Goal: Task Accomplishment & Management: Manage account settings

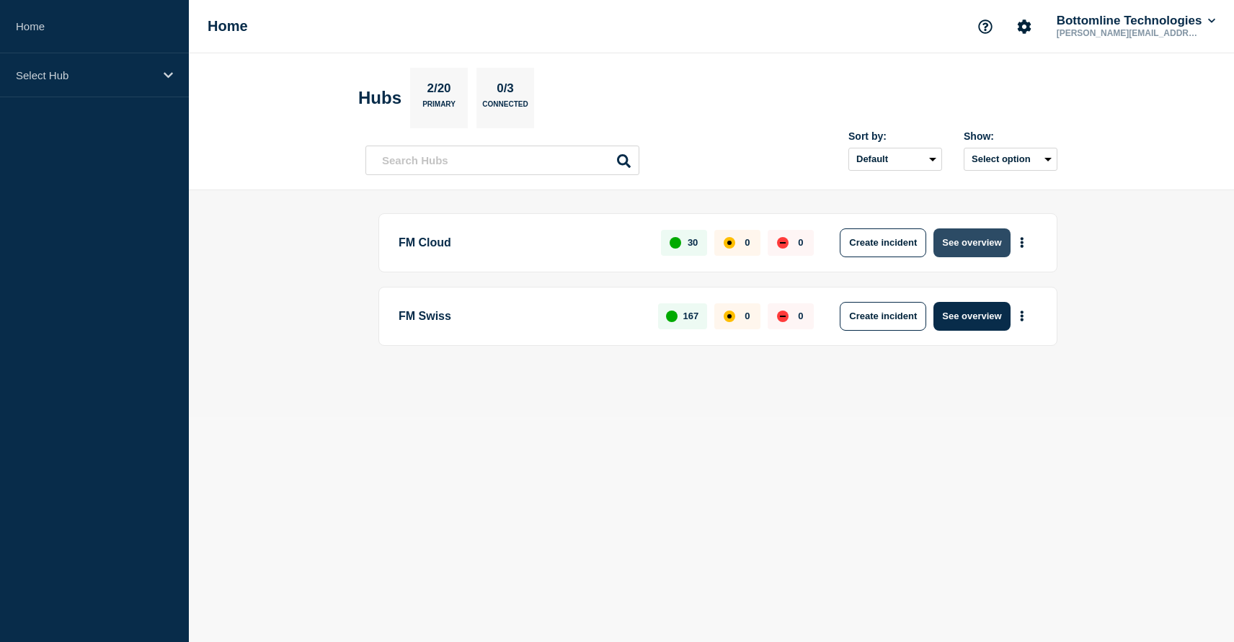
click at [958, 235] on button "See overview" at bounding box center [971, 242] width 76 height 29
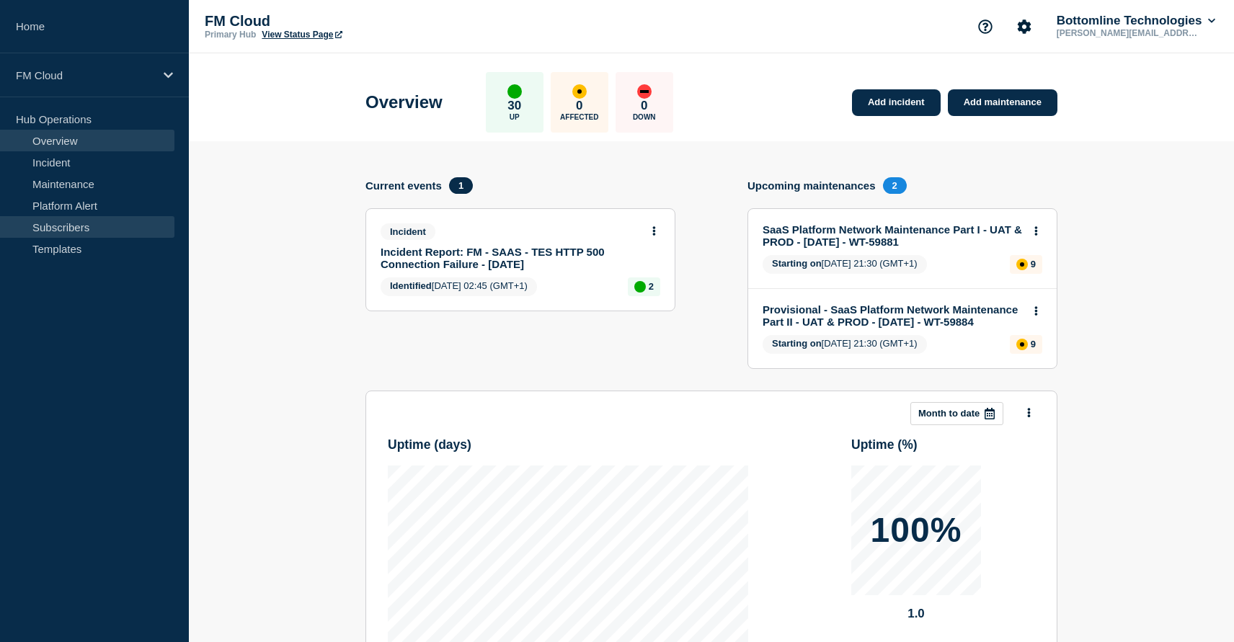
click at [98, 223] on link "Subscribers" at bounding box center [87, 227] width 174 height 22
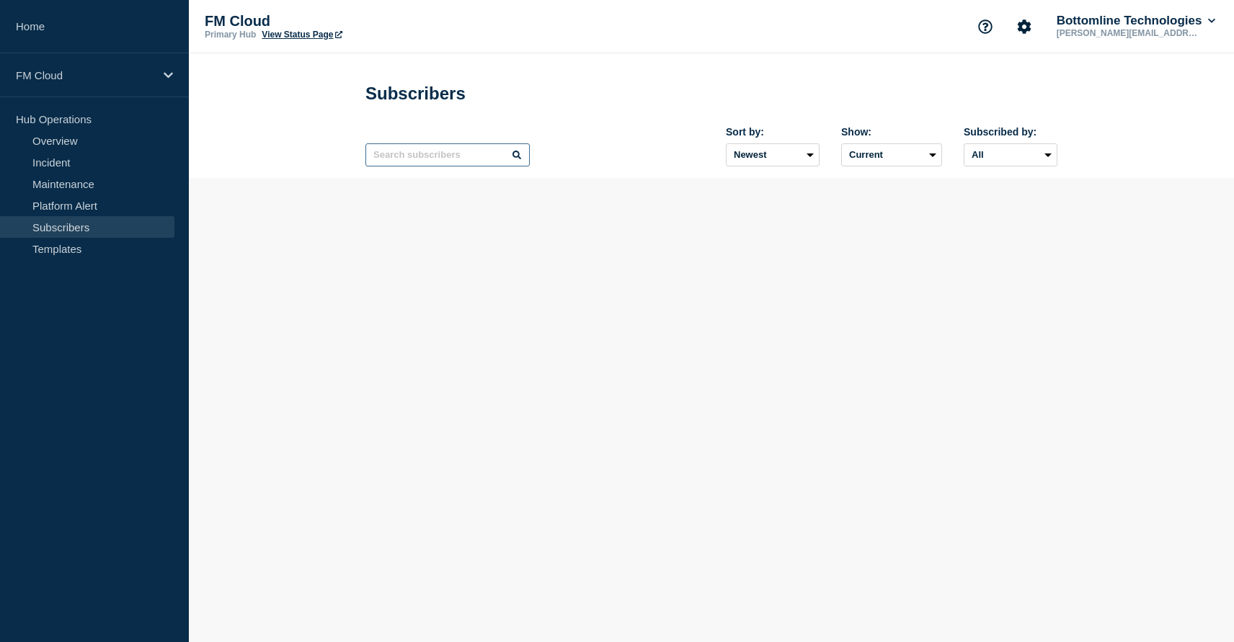
click at [418, 166] on input "text" at bounding box center [447, 154] width 164 height 23
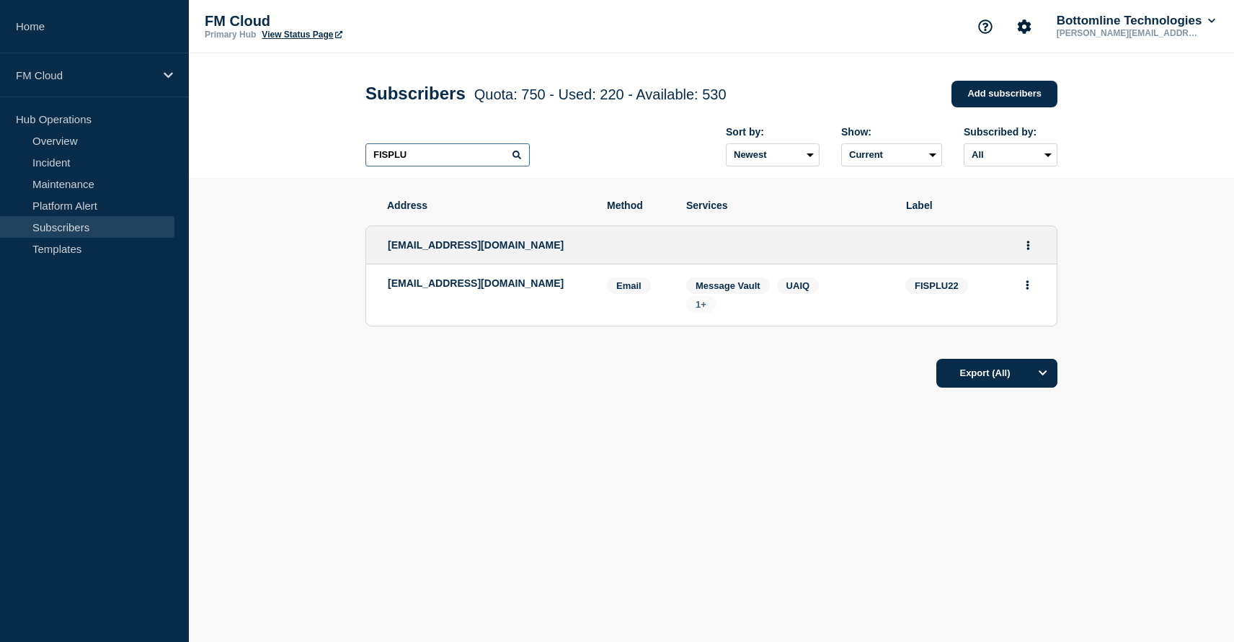
type input "FISPLU"
click at [706, 310] on span "1+" at bounding box center [701, 304] width 11 height 11
click at [644, 389] on div "Export (All)" at bounding box center [711, 368] width 692 height 41
click at [1022, 293] on button "Actions" at bounding box center [1027, 285] width 18 height 22
click at [1069, 251] on section "Address Method Services Label [EMAIL_ADDRESS][DOMAIN_NAME] [EMAIL_ADDRESS][DOMA…" at bounding box center [711, 337] width 1045 height 319
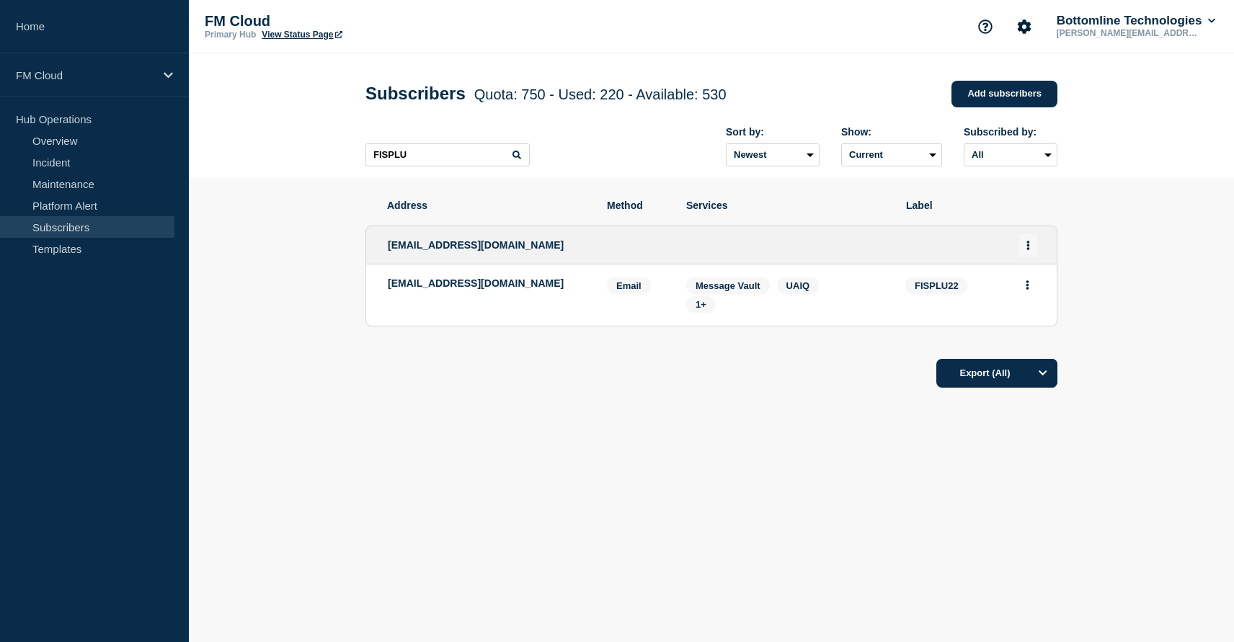
click at [1029, 250] on icon "Actions" at bounding box center [1028, 245] width 4 height 9
click at [1027, 289] on div "Edit Delete Share link" at bounding box center [1028, 312] width 68 height 101
click at [1026, 294] on link "Edit" at bounding box center [1022, 288] width 16 height 11
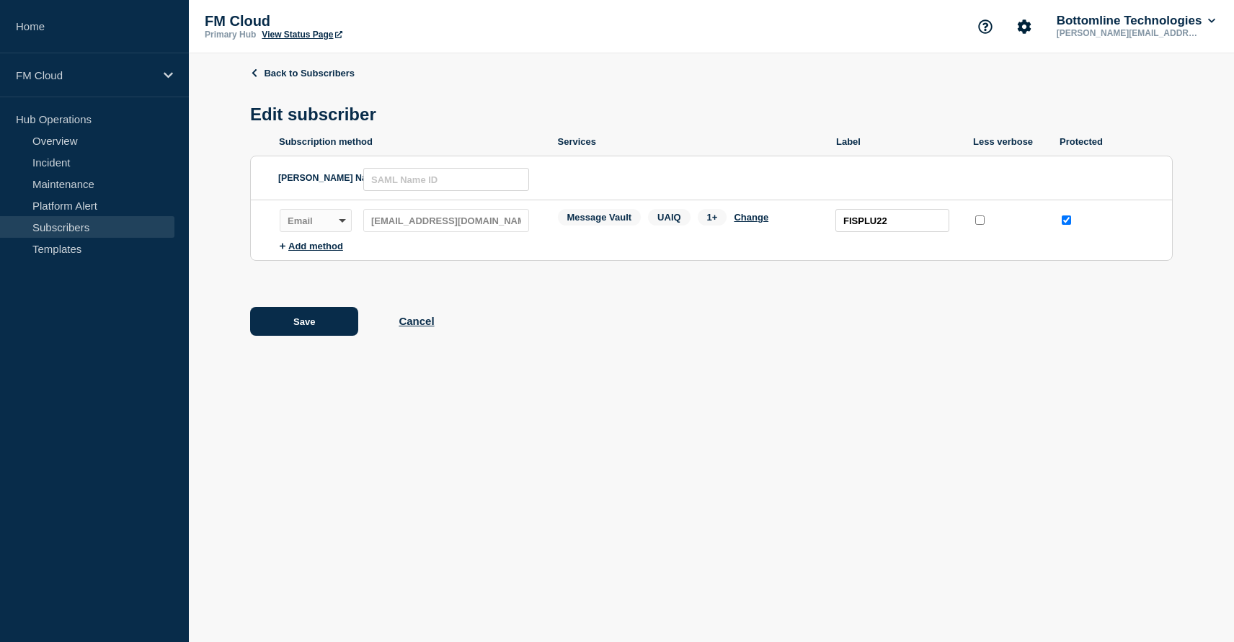
click at [860, 264] on ul "Subscription method Services Label Less verbose Protected [PERSON_NAME] Name ID…" at bounding box center [711, 200] width 923 height 128
click at [750, 223] on button "Change" at bounding box center [751, 217] width 35 height 11
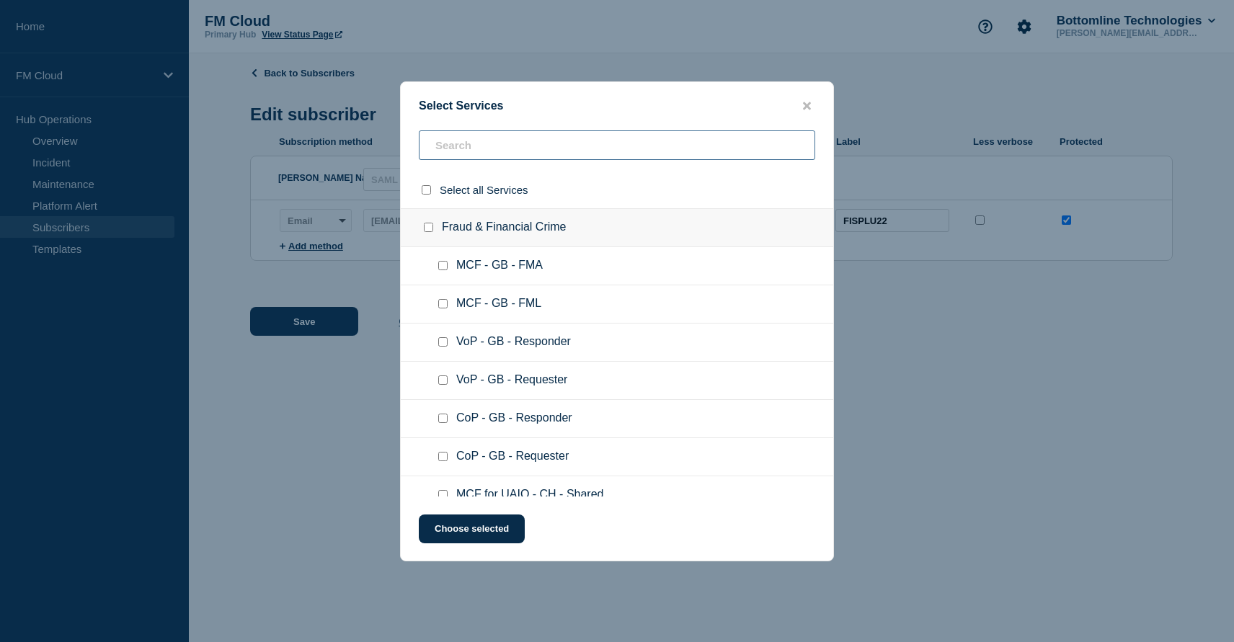
click at [501, 149] on input "text" at bounding box center [617, 145] width 396 height 30
type input "V"
click at [447, 270] on div at bounding box center [445, 266] width 21 height 14
click at [443, 270] on input "VoP - GB - Responder checkbox" at bounding box center [442, 265] width 9 height 9
checkbox input "true"
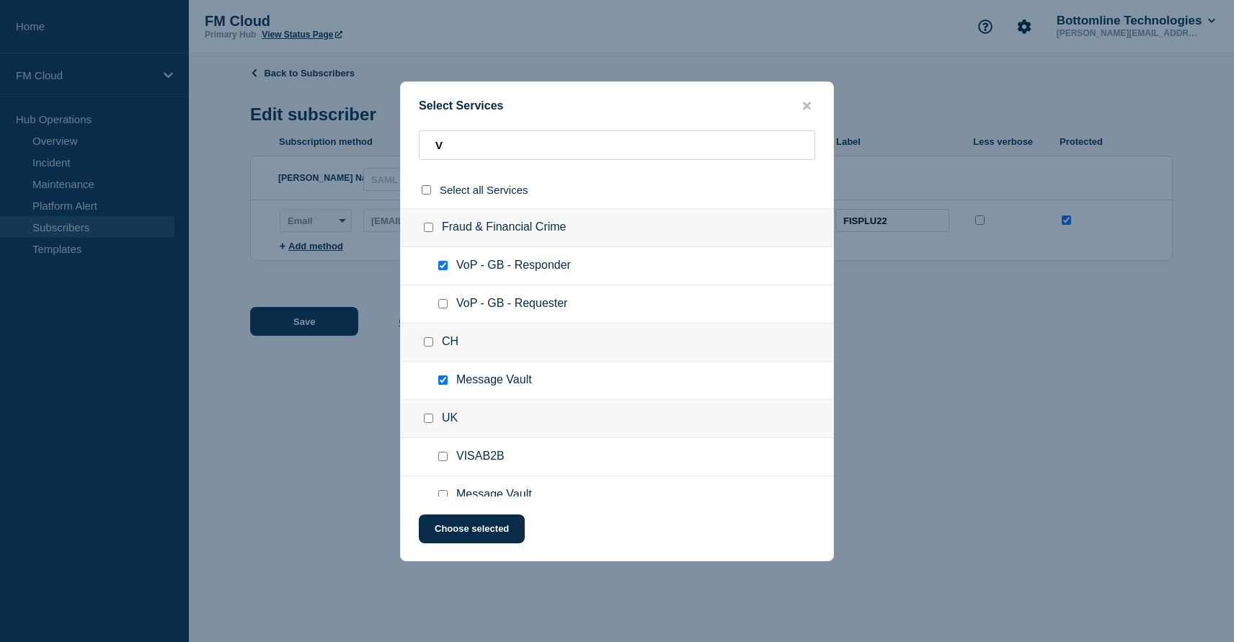
click at [445, 308] on input "VoP - GB - Requester checkbox" at bounding box center [442, 303] width 9 height 9
checkbox input "true"
click at [483, 534] on button "Choose selected" at bounding box center [472, 529] width 106 height 29
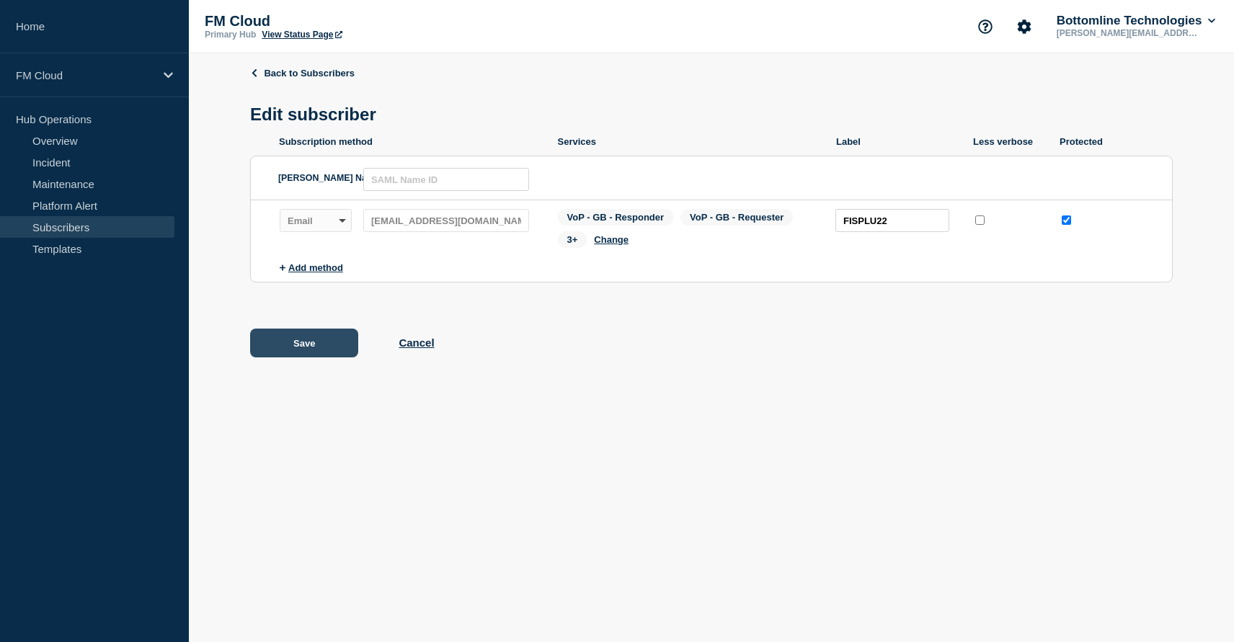
click at [323, 357] on button "Save" at bounding box center [304, 343] width 108 height 29
